Goal: Task Accomplishment & Management: Manage account settings

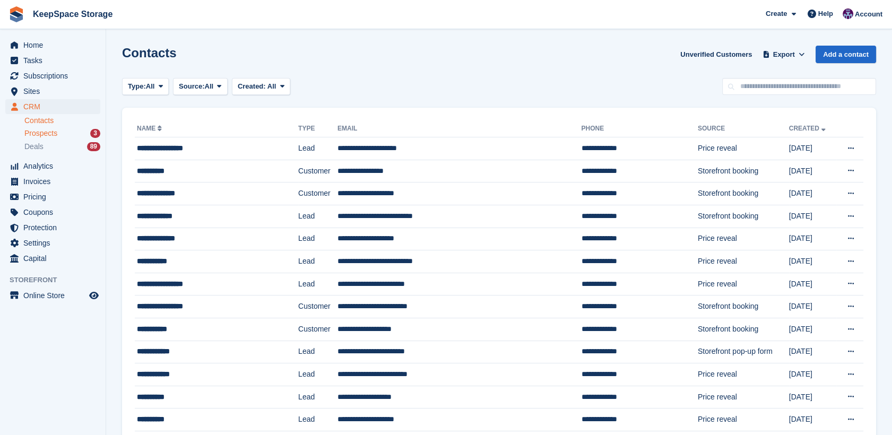
click at [56, 134] on span "Prospects" at bounding box center [40, 133] width 33 height 10
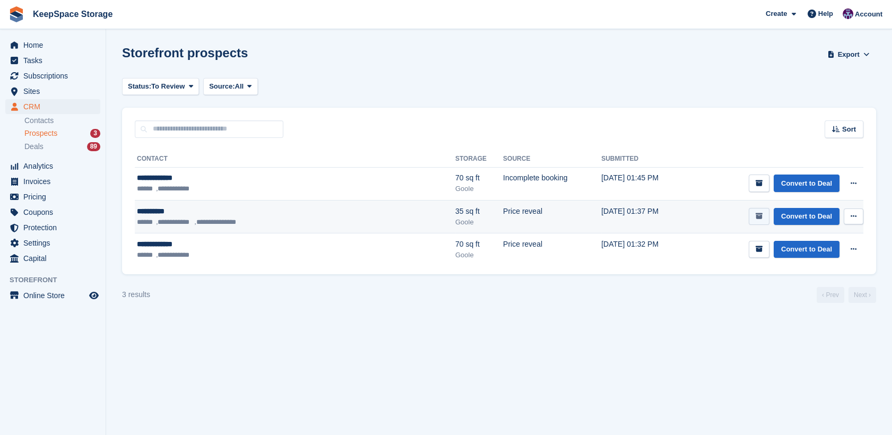
click at [764, 213] on button "submit" at bounding box center [759, 217] width 21 height 18
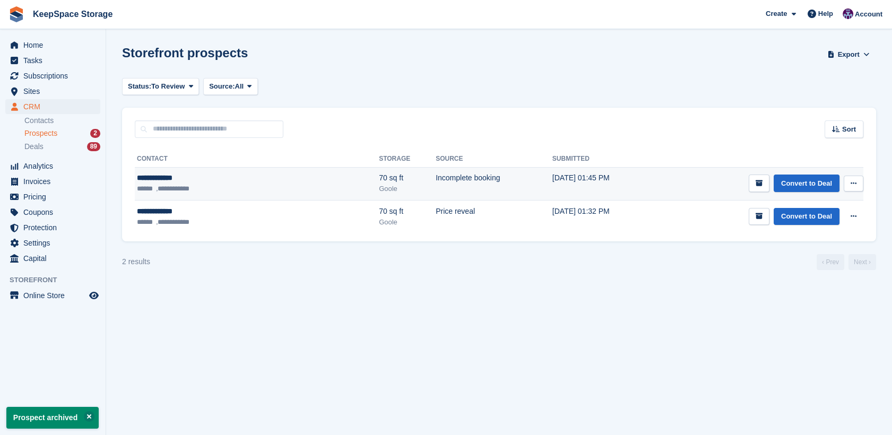
click at [575, 181] on td "23 Sep, 01:45 PM" at bounding box center [603, 183] width 103 height 33
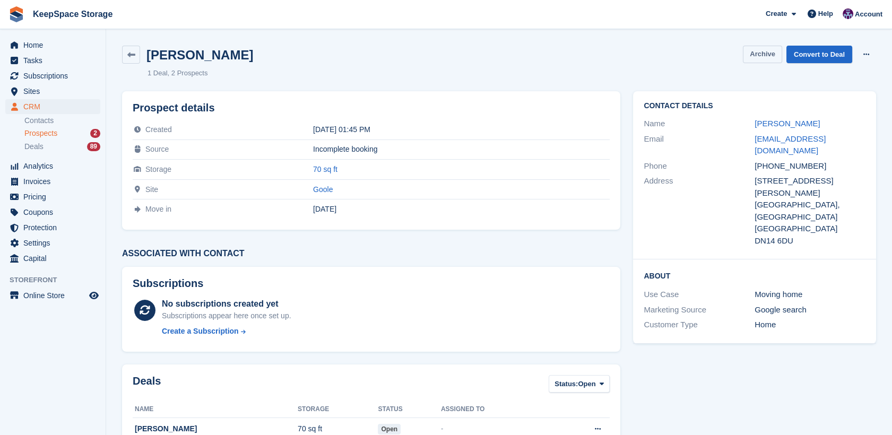
click at [771, 47] on button "Archive" at bounding box center [762, 55] width 39 height 18
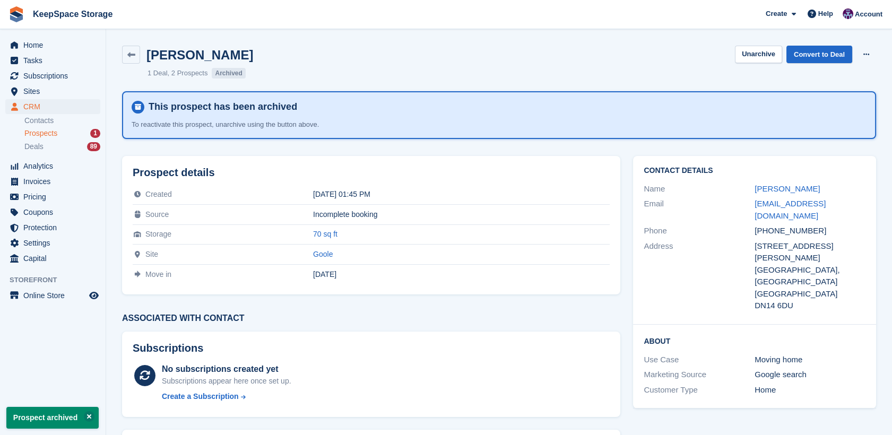
click at [55, 135] on span "Prospects" at bounding box center [40, 133] width 33 height 10
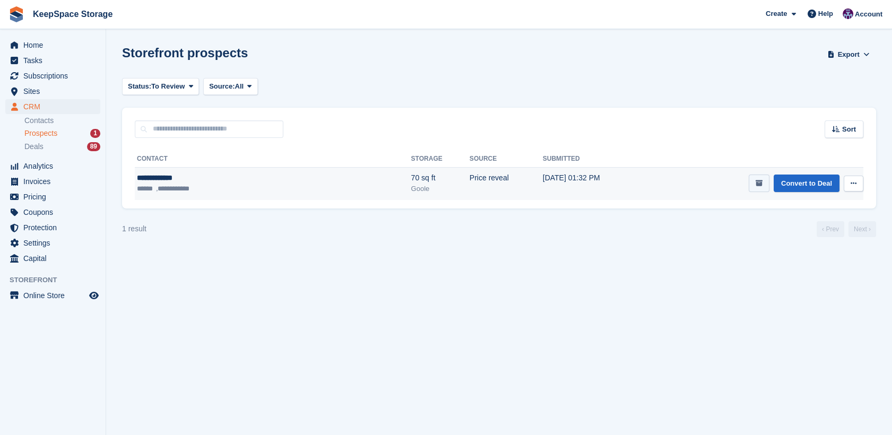
click at [755, 186] on button "submit" at bounding box center [759, 184] width 21 height 18
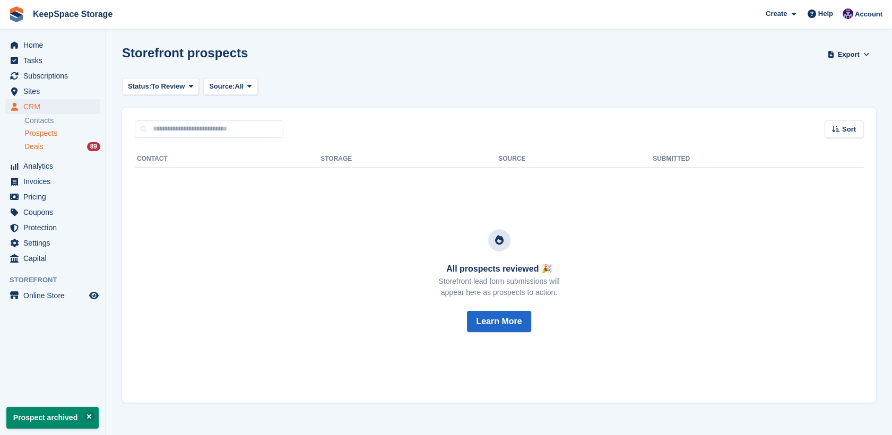
click at [51, 146] on div "Deals 89" at bounding box center [62, 147] width 76 height 10
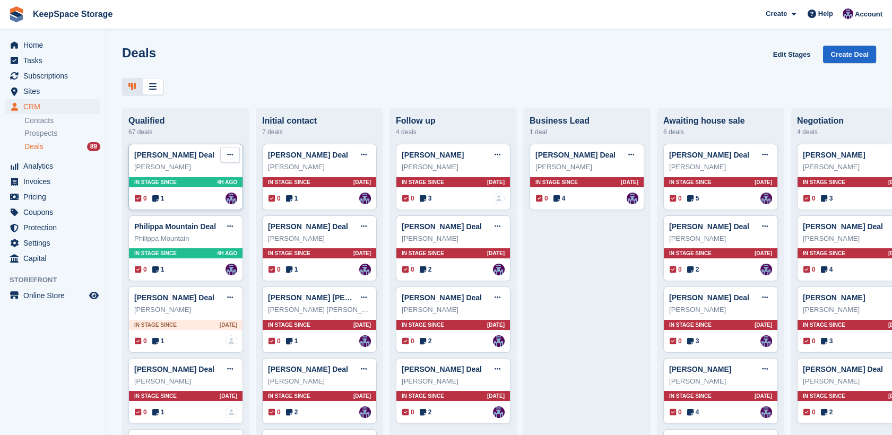
click at [227, 158] on icon at bounding box center [230, 154] width 6 height 7
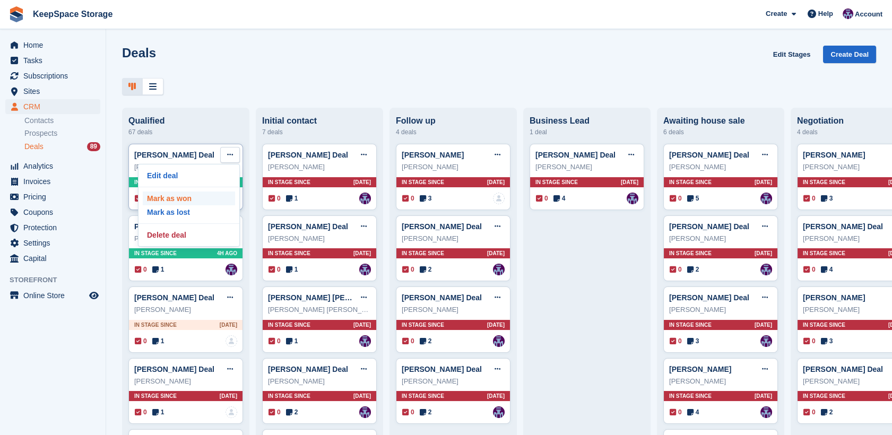
click at [195, 205] on p "Mark as won" at bounding box center [189, 199] width 92 height 14
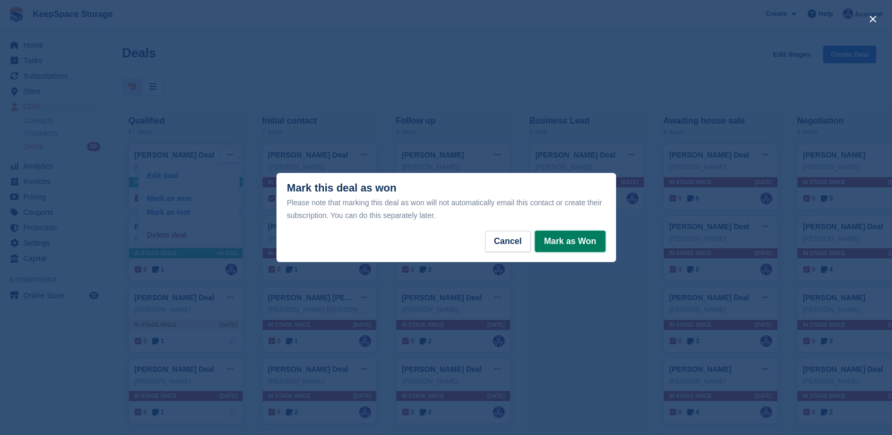
click at [581, 239] on button "Mark as Won" at bounding box center [570, 241] width 70 height 21
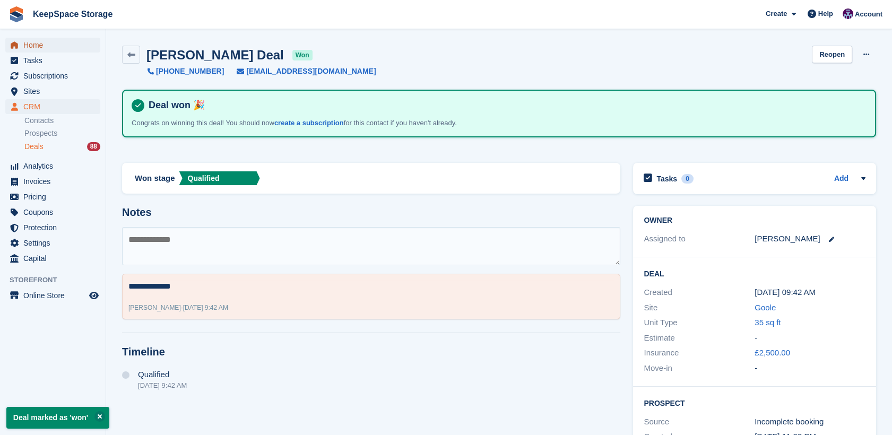
click at [47, 41] on span "Home" at bounding box center [55, 45] width 64 height 15
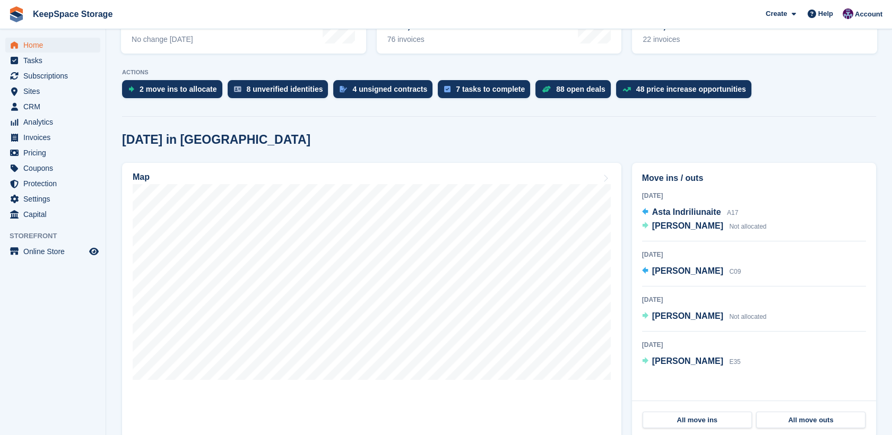
scroll to position [185, 0]
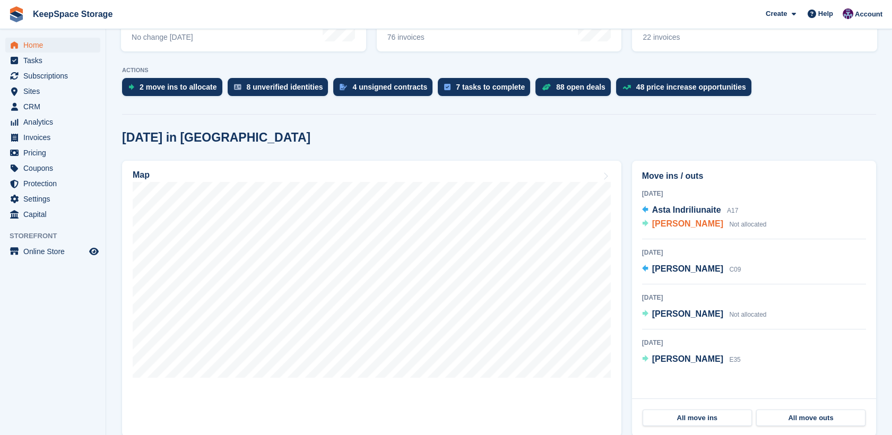
click at [672, 226] on span "Soha Layos" at bounding box center [687, 223] width 71 height 9
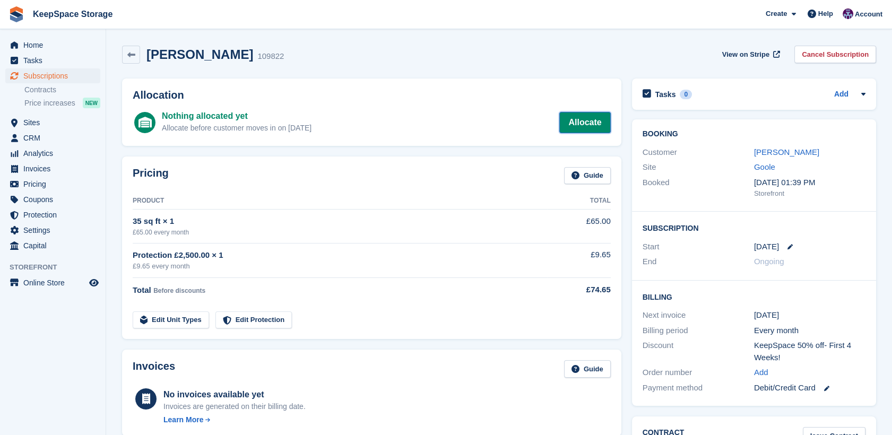
click at [577, 118] on link "Allocate" at bounding box center [584, 122] width 51 height 21
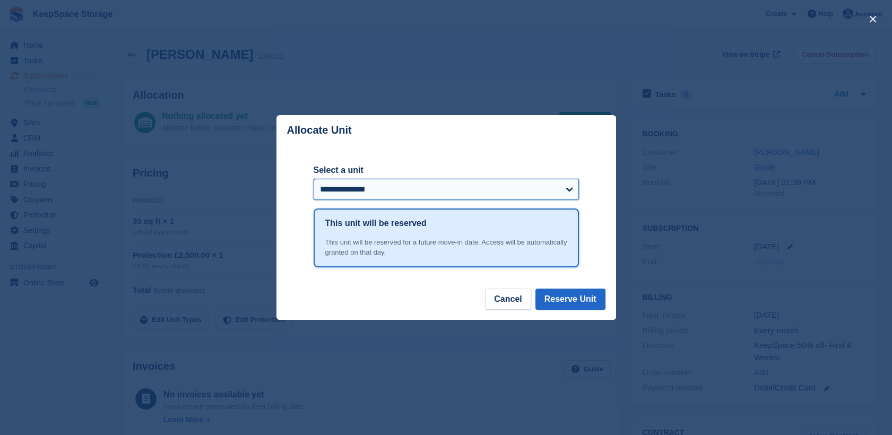
click at [509, 185] on select "**********" at bounding box center [446, 189] width 265 height 21
click at [461, 133] on header "Allocate Unit" at bounding box center [446, 130] width 340 height 30
click at [508, 302] on button "Cancel" at bounding box center [508, 299] width 46 height 21
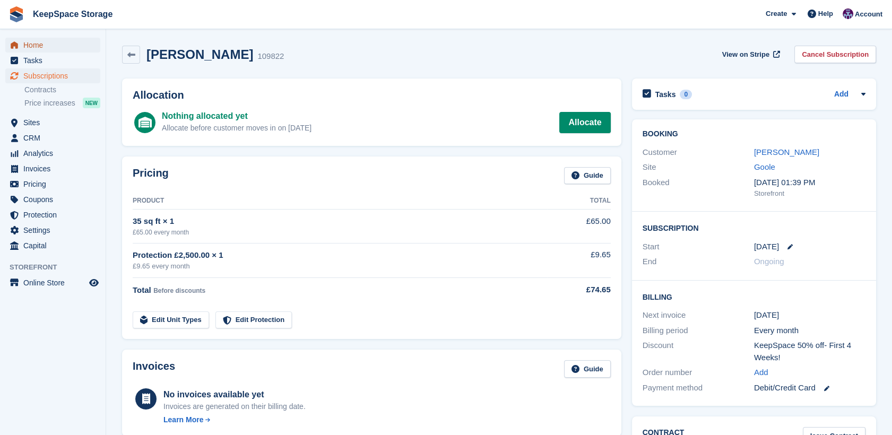
click at [60, 50] on span "Home" at bounding box center [55, 45] width 64 height 15
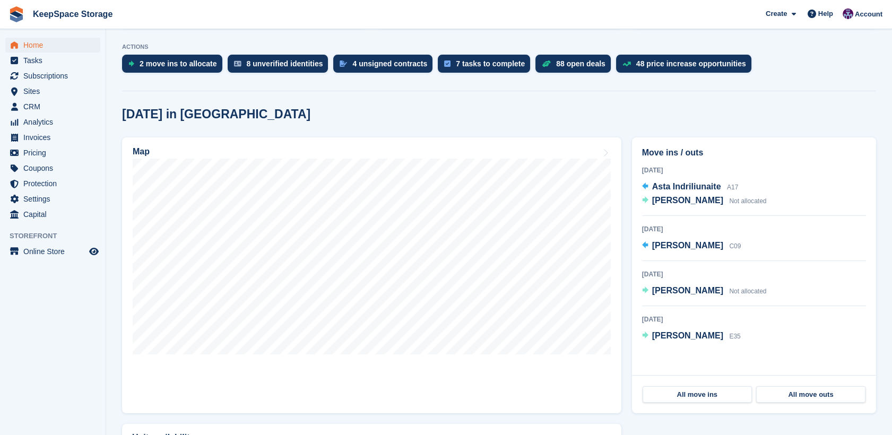
scroll to position [228, 0]
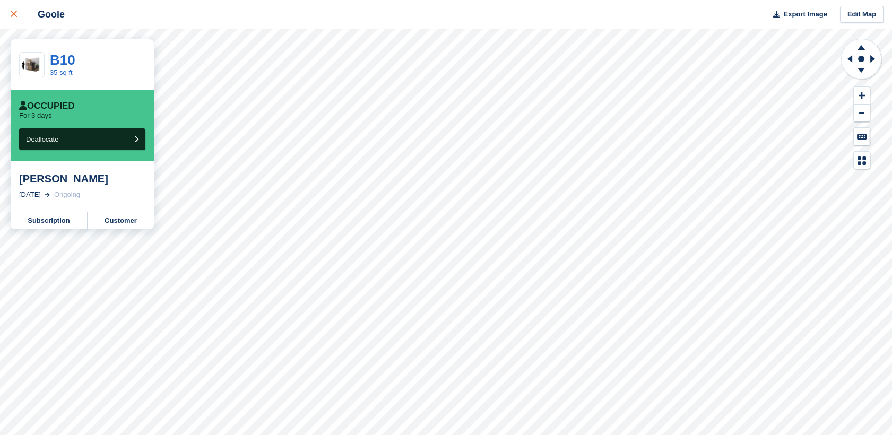
click at [11, 15] on icon at bounding box center [14, 14] width 6 height 6
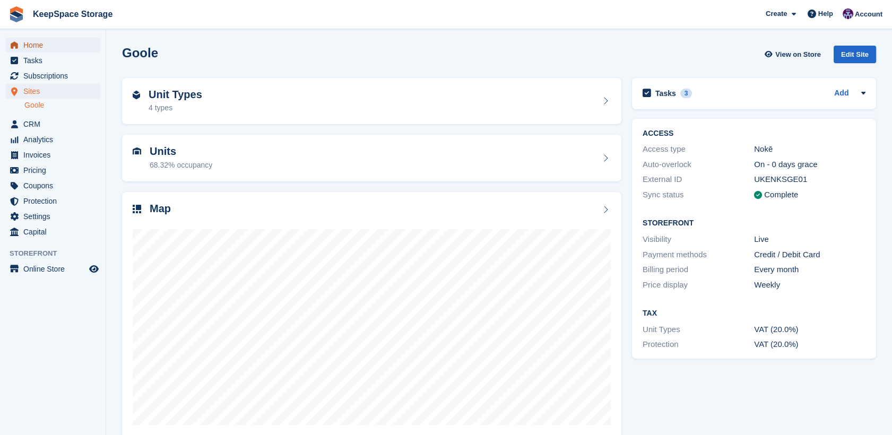
click at [35, 41] on span "Home" at bounding box center [55, 45] width 64 height 15
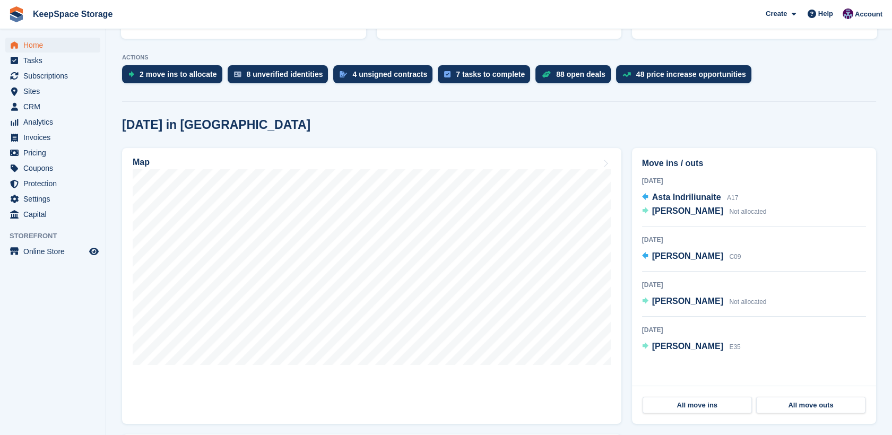
scroll to position [229, 0]
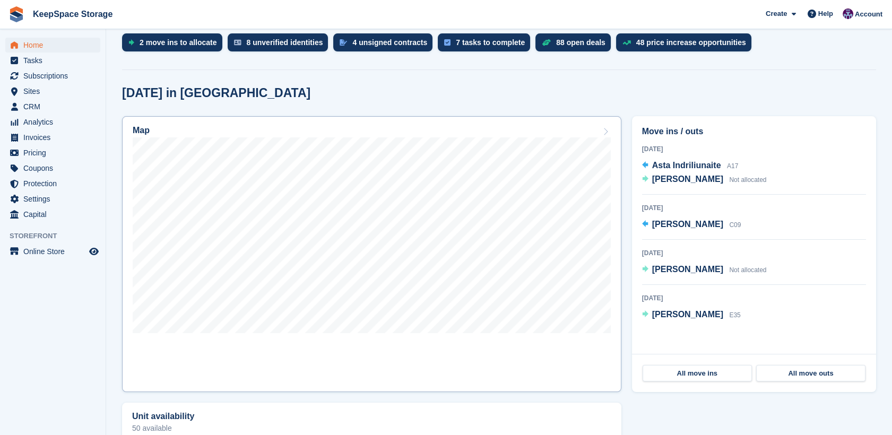
click at [554, 346] on link "Map" at bounding box center [371, 254] width 499 height 276
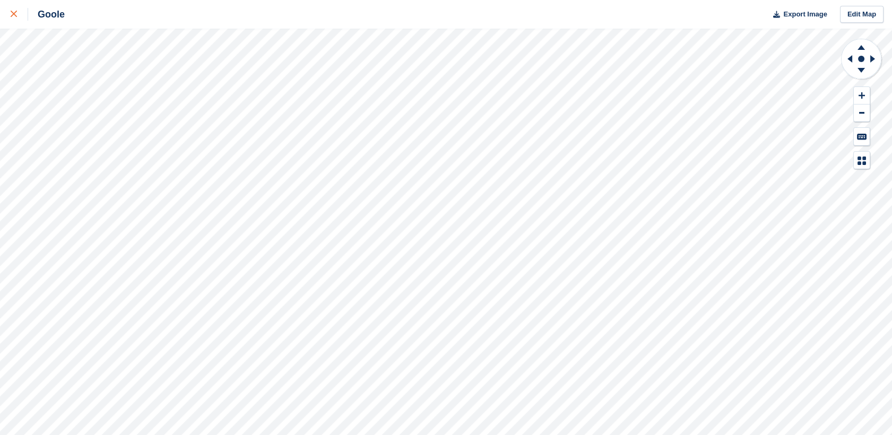
click at [8, 22] on link at bounding box center [14, 14] width 28 height 29
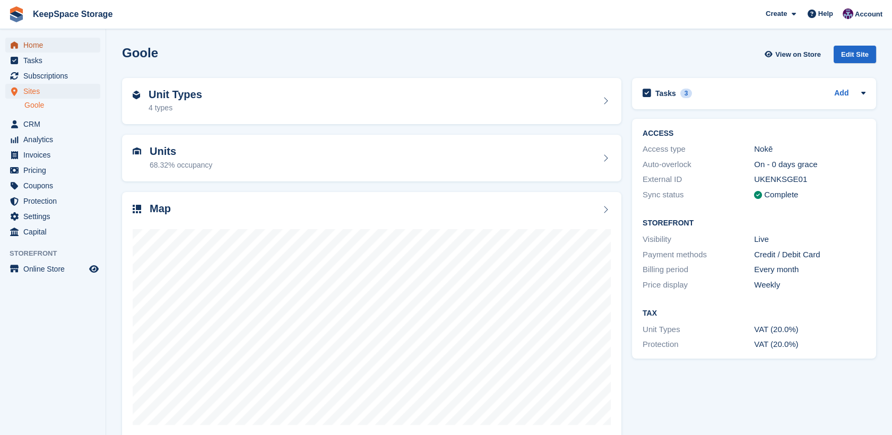
click at [49, 47] on span "Home" at bounding box center [55, 45] width 64 height 15
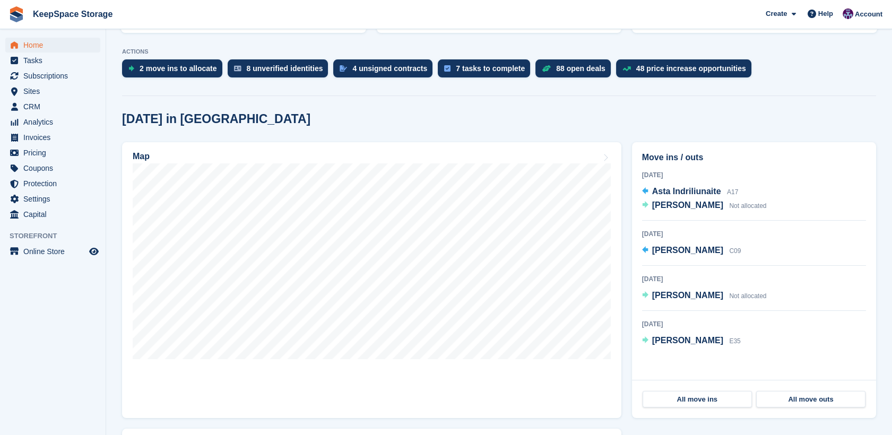
scroll to position [204, 0]
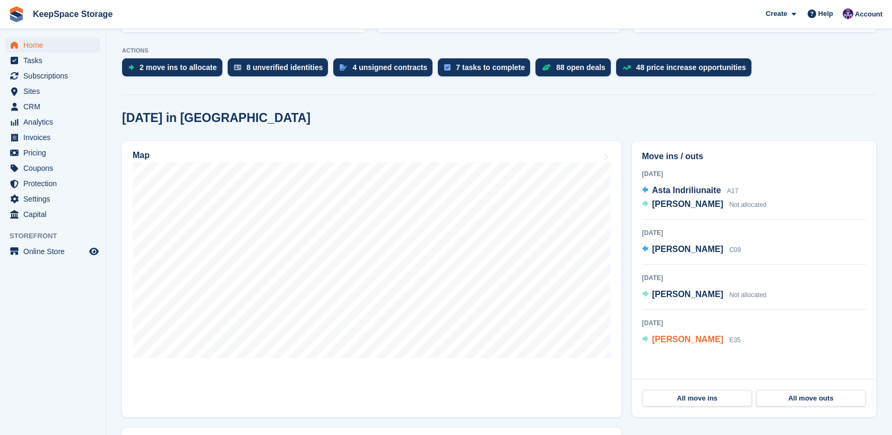
click at [674, 338] on span "[PERSON_NAME]" at bounding box center [687, 339] width 71 height 9
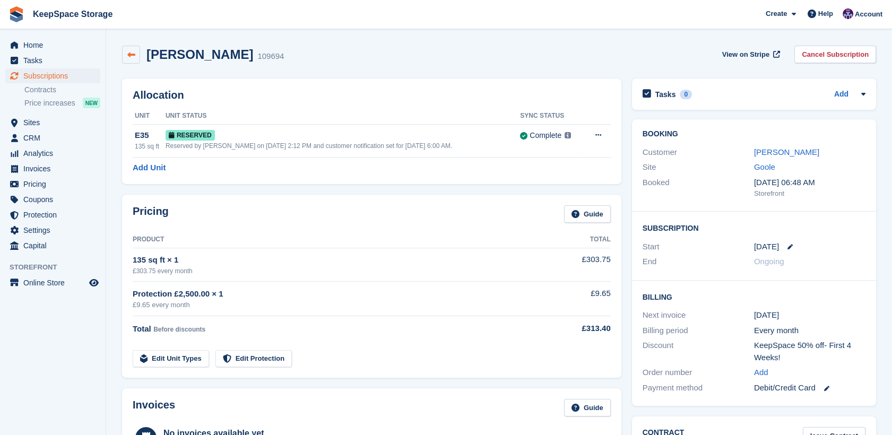
click at [132, 54] on icon at bounding box center [131, 55] width 8 height 8
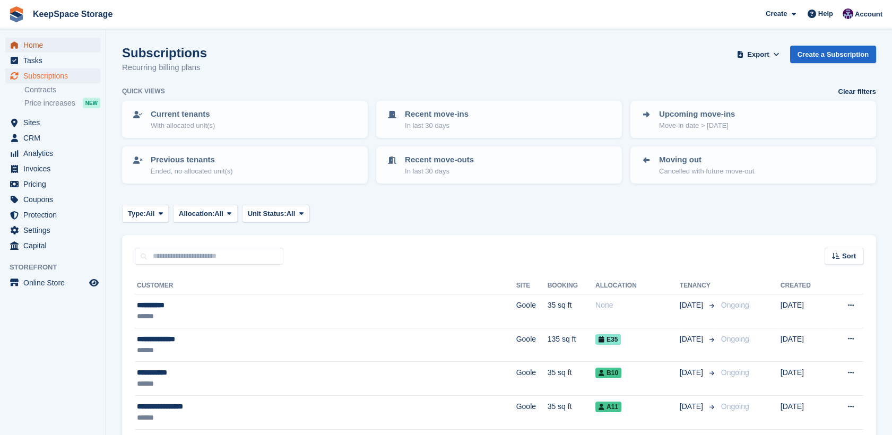
click at [47, 50] on span "Home" at bounding box center [55, 45] width 64 height 15
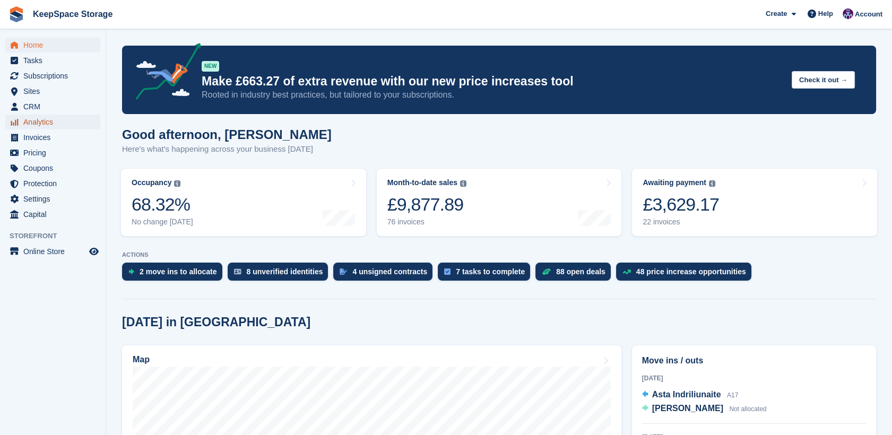
click at [47, 123] on span "Analytics" at bounding box center [55, 122] width 64 height 15
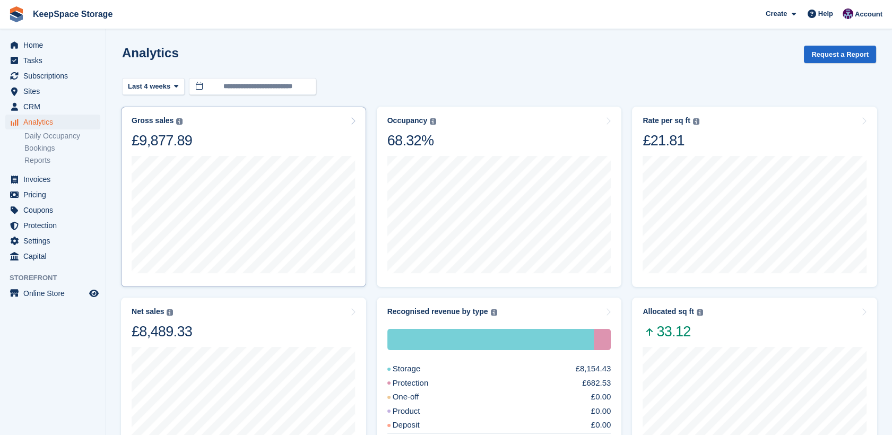
click at [312, 124] on div "Gross sales The sum of all finalised invoices, after discount and including tax…" at bounding box center [244, 132] width 224 height 33
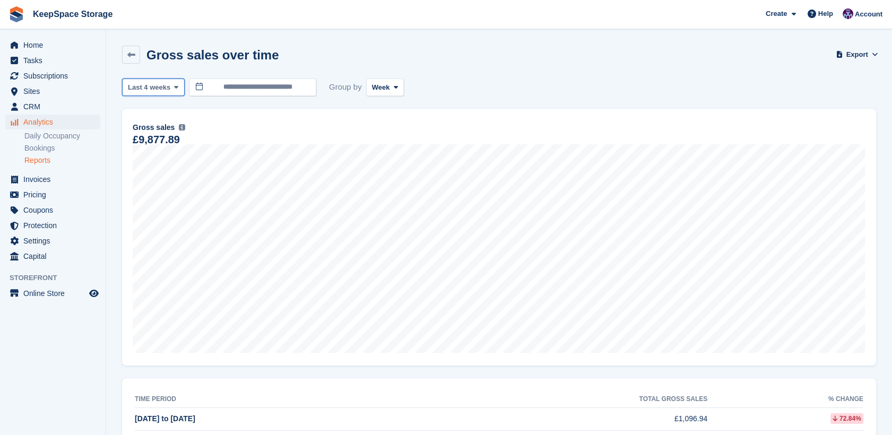
click at [164, 93] on button "Last 4 weeks" at bounding box center [153, 88] width 63 height 18
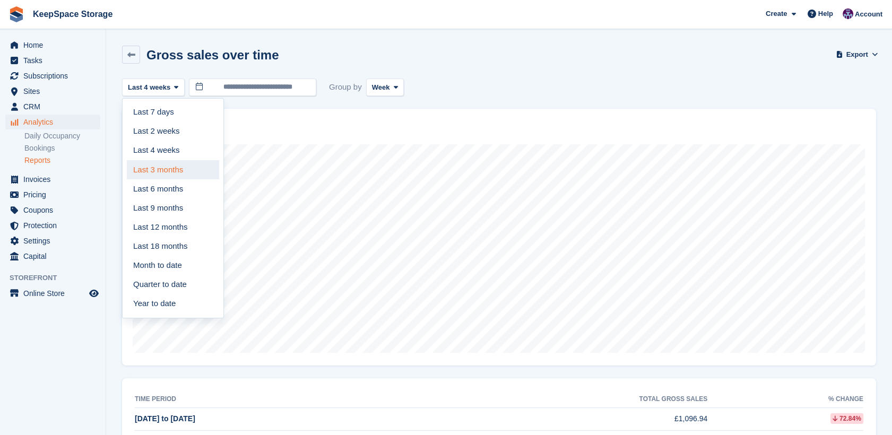
click at [181, 174] on link "Last 3 months" at bounding box center [173, 169] width 92 height 19
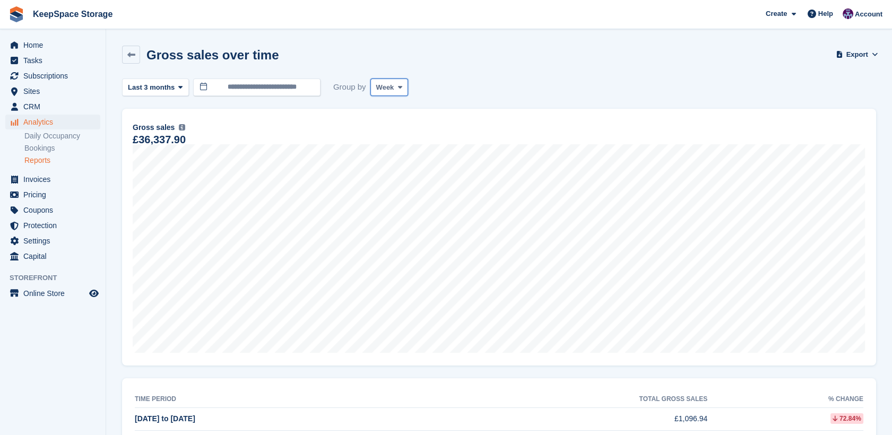
click at [396, 83] on span at bounding box center [400, 87] width 8 height 8
click at [406, 147] on link "Month" at bounding box center [421, 150] width 92 height 19
click at [72, 49] on span "Home" at bounding box center [55, 45] width 64 height 15
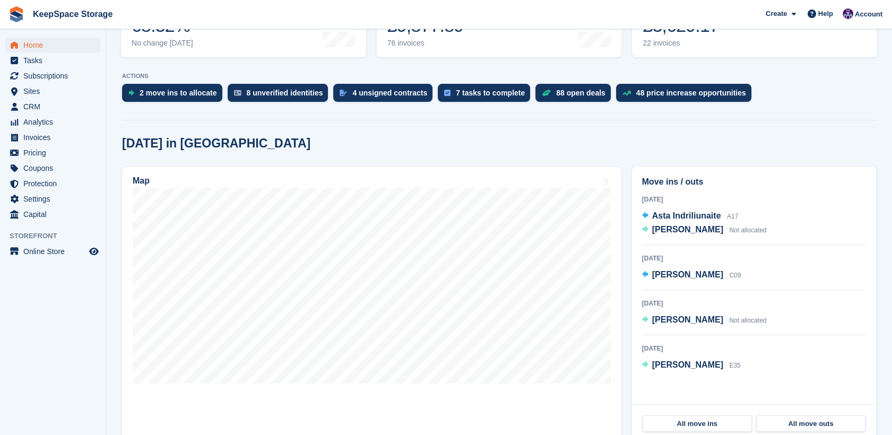
scroll to position [181, 0]
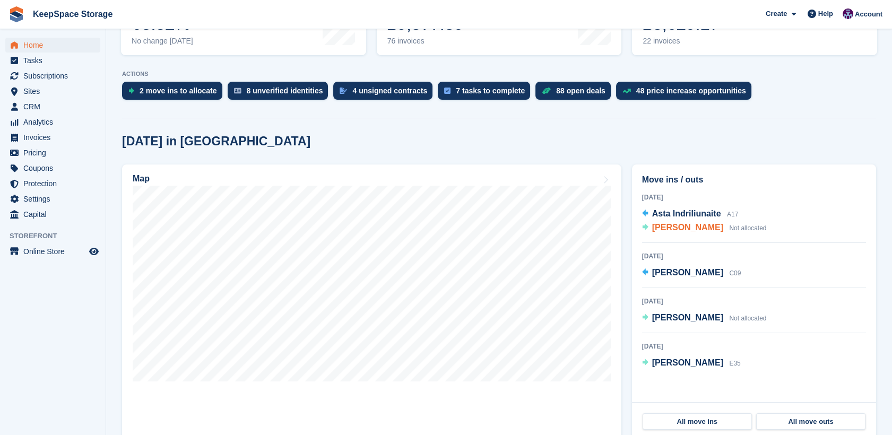
click at [675, 229] on span "Soha Layos" at bounding box center [687, 227] width 71 height 9
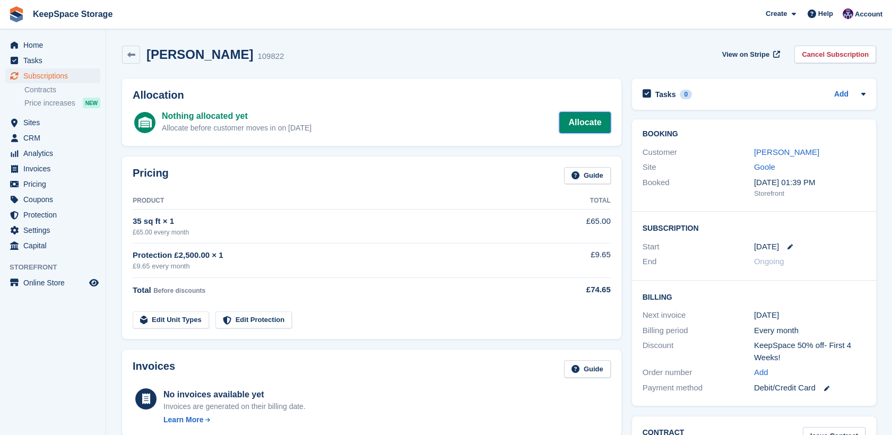
click at [585, 121] on link "Allocate" at bounding box center [584, 122] width 51 height 21
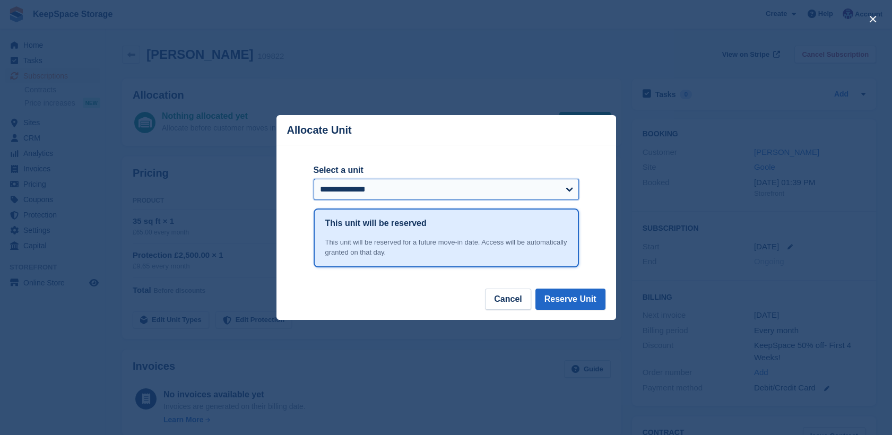
click at [438, 200] on select "**********" at bounding box center [446, 189] width 265 height 21
select select "*****"
click at [314, 179] on select "**********" at bounding box center [446, 189] width 265 height 21
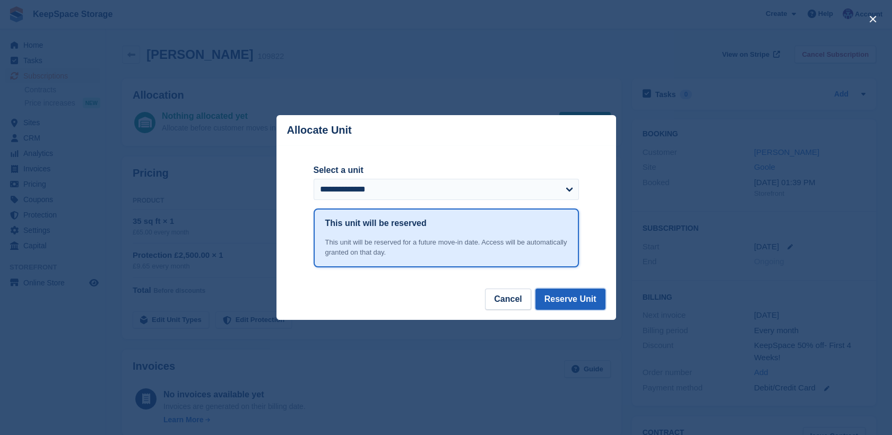
click at [560, 301] on button "Reserve Unit" at bounding box center [570, 299] width 70 height 21
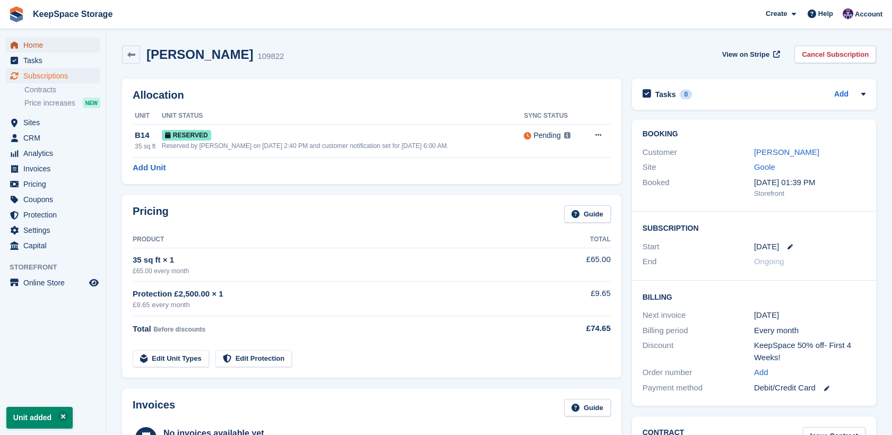
click at [35, 46] on span "Home" at bounding box center [55, 45] width 64 height 15
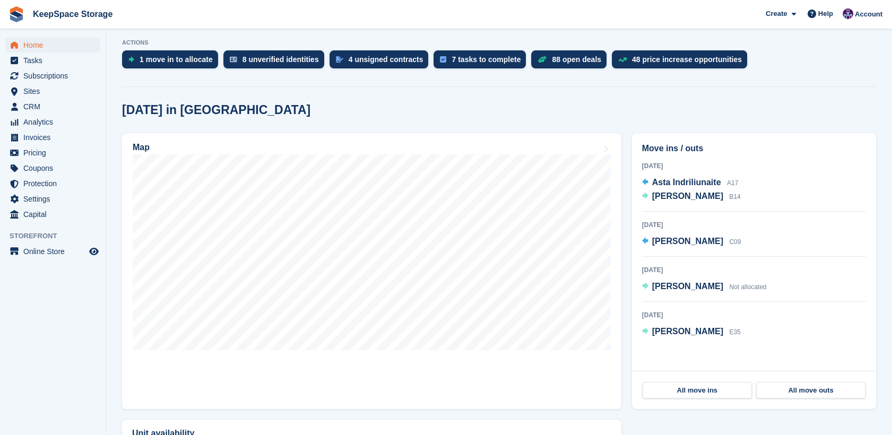
scroll to position [213, 0]
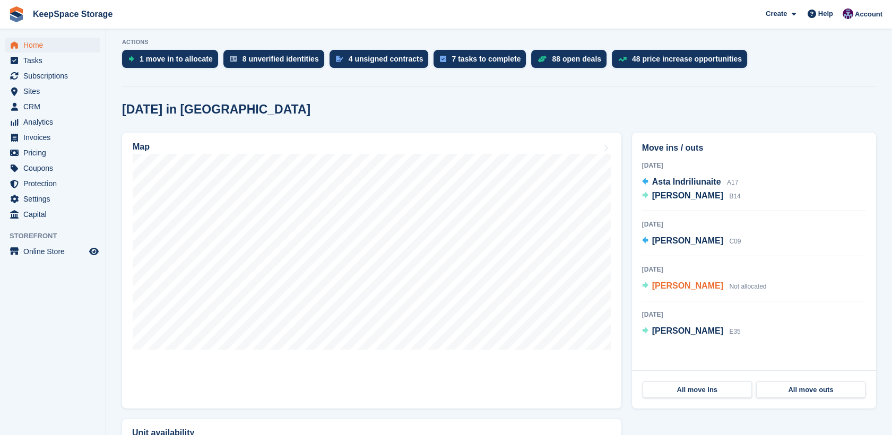
click at [687, 289] on span "[PERSON_NAME]" at bounding box center [687, 285] width 71 height 9
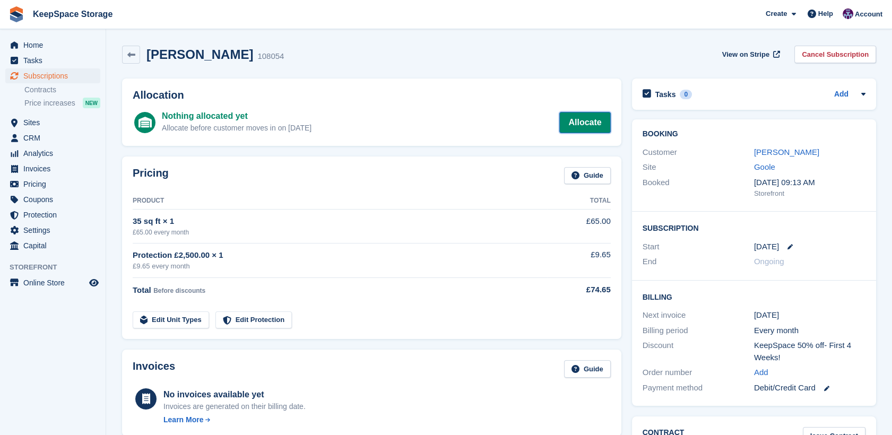
click at [591, 126] on link "Allocate" at bounding box center [584, 122] width 51 height 21
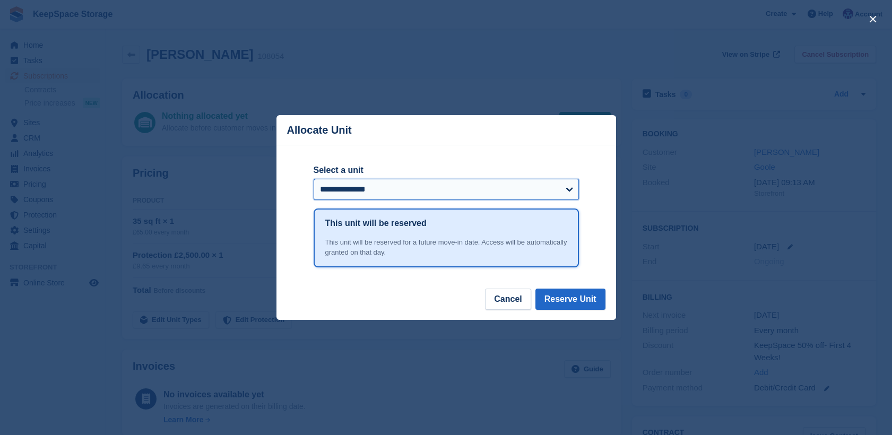
click at [478, 186] on select "**********" at bounding box center [446, 189] width 265 height 21
select select "*****"
click at [314, 179] on select "**********" at bounding box center [446, 189] width 265 height 21
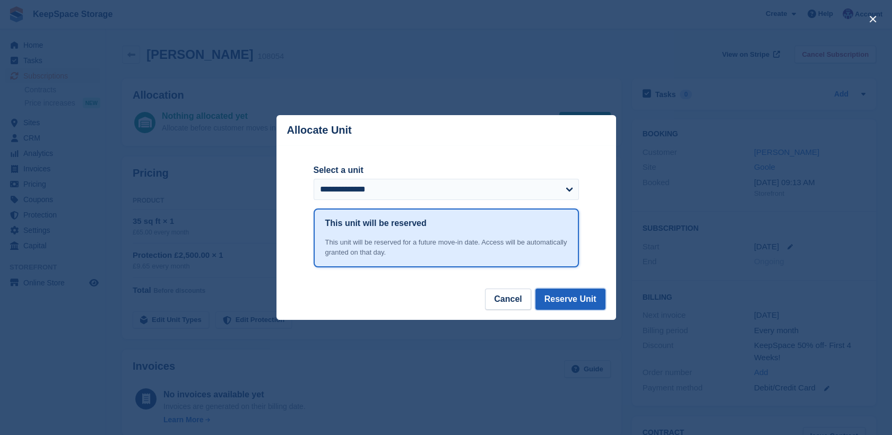
click at [558, 299] on button "Reserve Unit" at bounding box center [570, 299] width 70 height 21
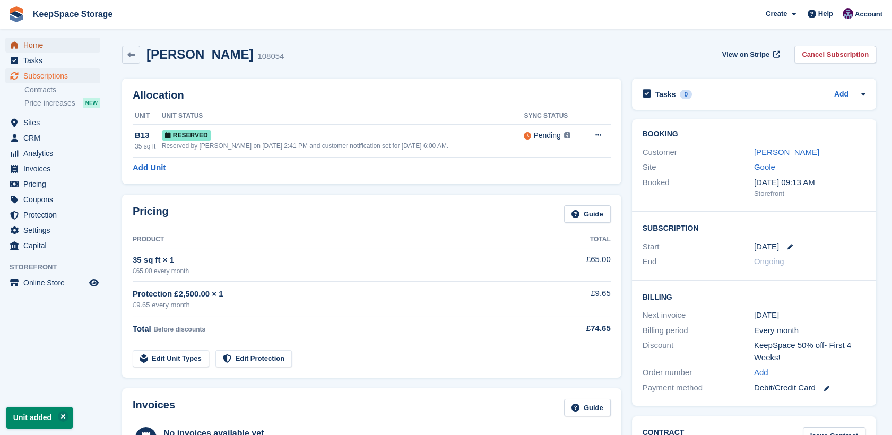
click at [42, 45] on span "Home" at bounding box center [55, 45] width 64 height 15
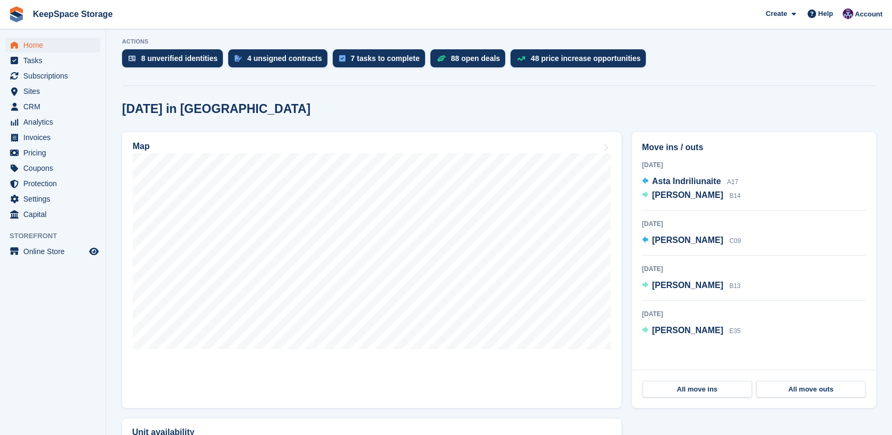
scroll to position [218, 0]
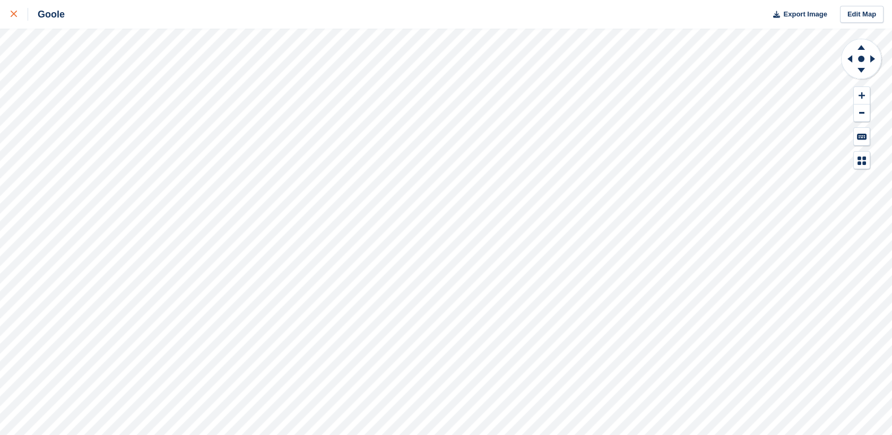
click at [5, 9] on link at bounding box center [14, 14] width 28 height 29
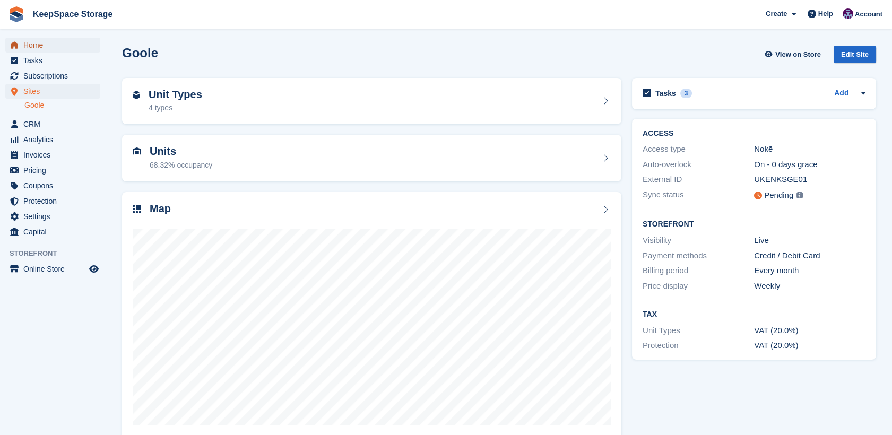
click at [47, 48] on span "Home" at bounding box center [55, 45] width 64 height 15
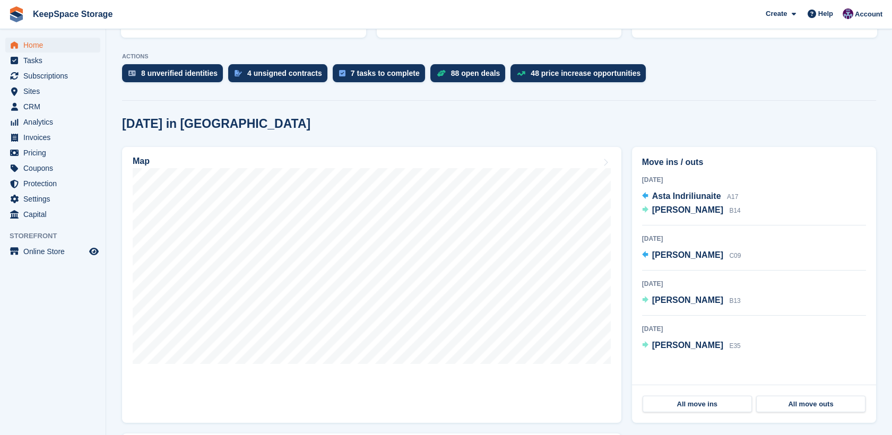
scroll to position [201, 0]
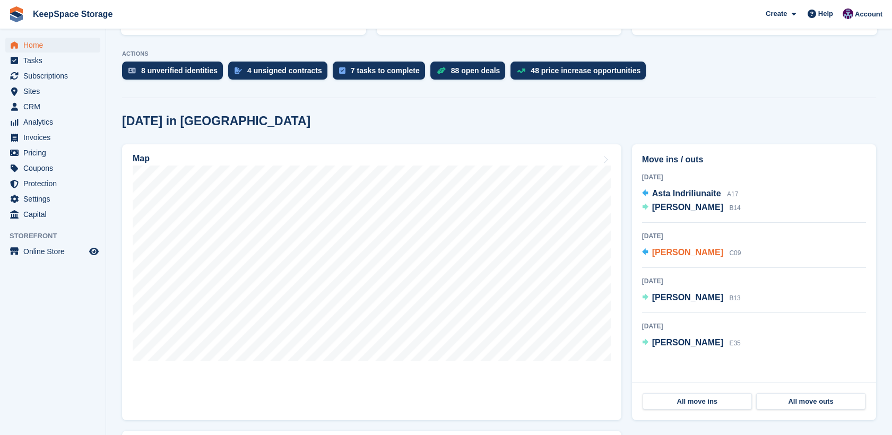
click at [681, 248] on span "[PERSON_NAME]" at bounding box center [687, 252] width 71 height 9
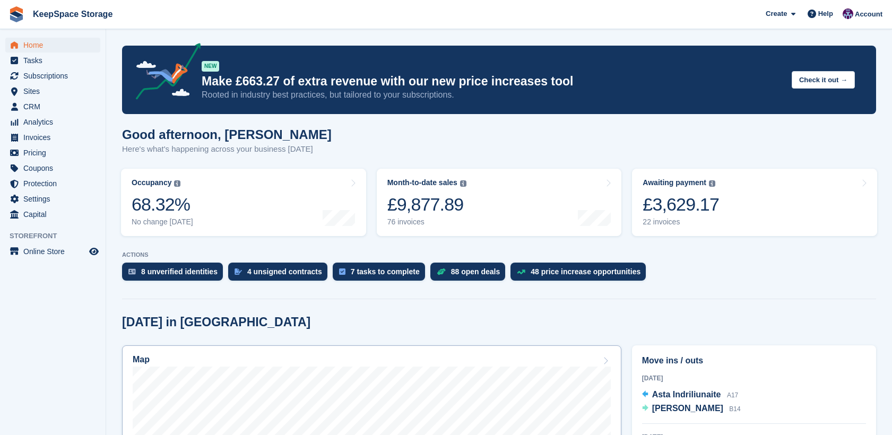
scroll to position [201, 0]
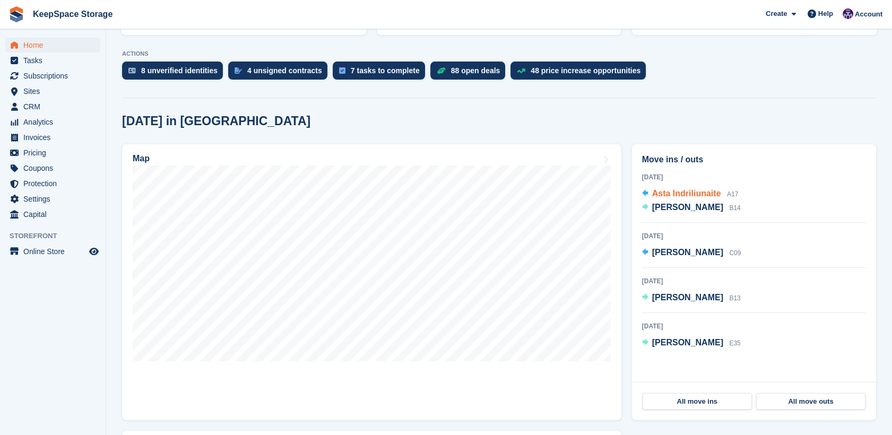
click at [676, 192] on span "Asta Indriliunaite" at bounding box center [686, 193] width 69 height 9
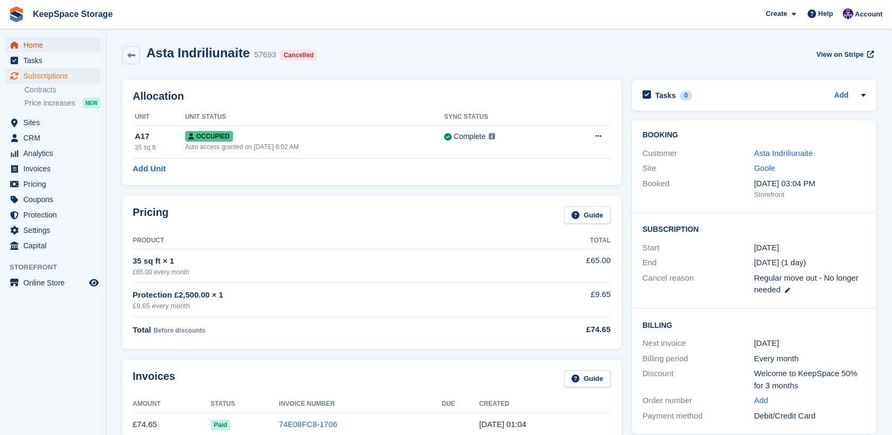
click at [21, 40] on link "Home" at bounding box center [52, 45] width 95 height 15
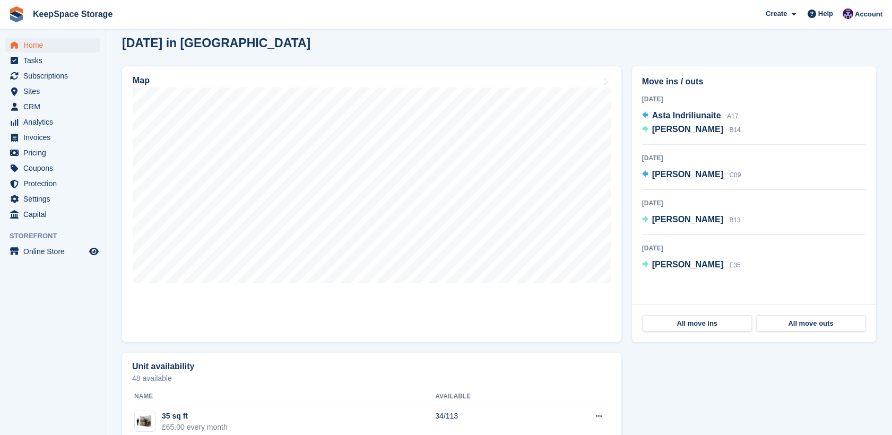
scroll to position [277, 0]
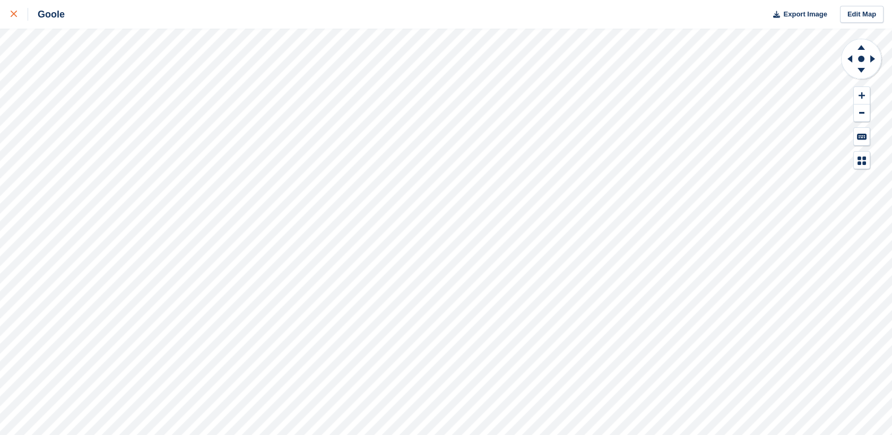
click at [19, 15] on div at bounding box center [20, 14] width 18 height 13
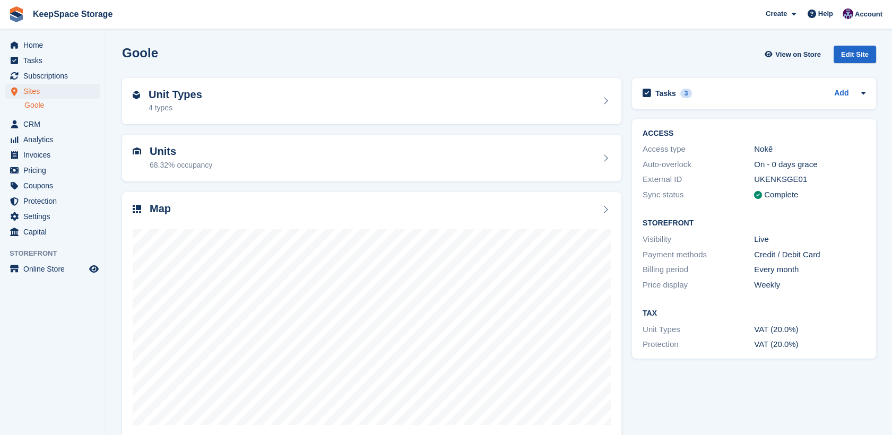
scroll to position [17, 0]
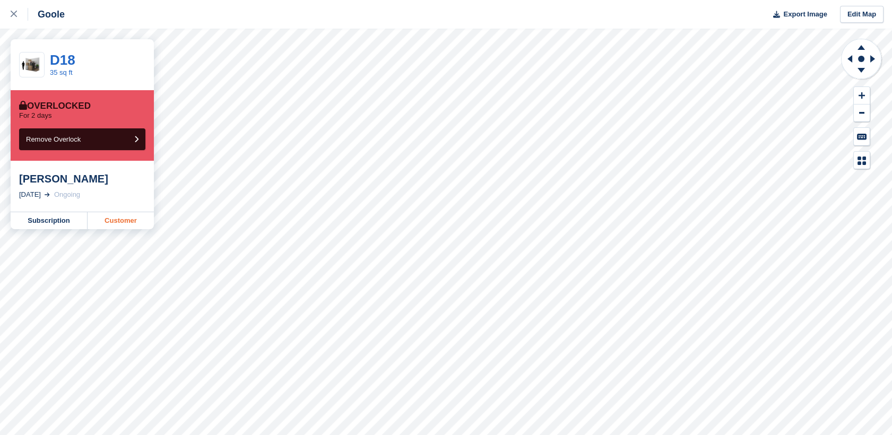
click at [139, 227] on link "Customer" at bounding box center [121, 220] width 66 height 17
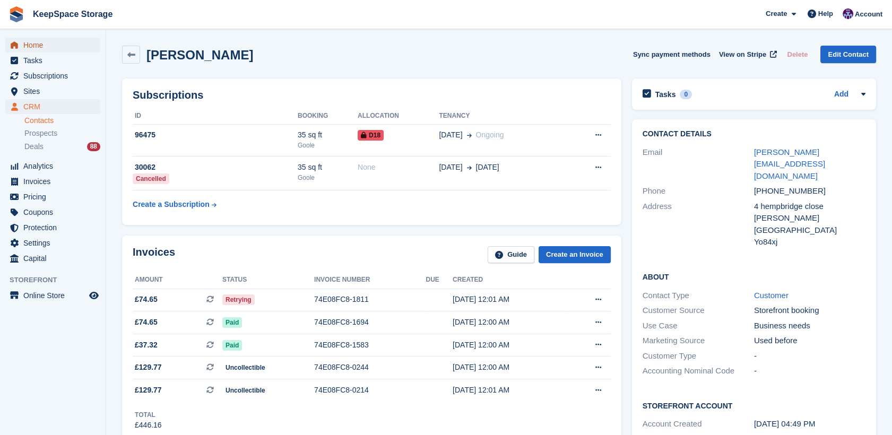
click at [41, 45] on span "Home" at bounding box center [55, 45] width 64 height 15
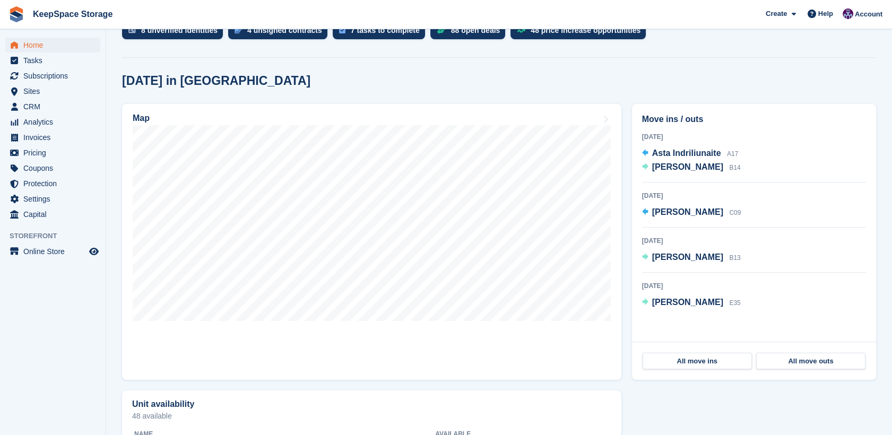
scroll to position [243, 0]
